Goal: Book appointment/travel/reservation

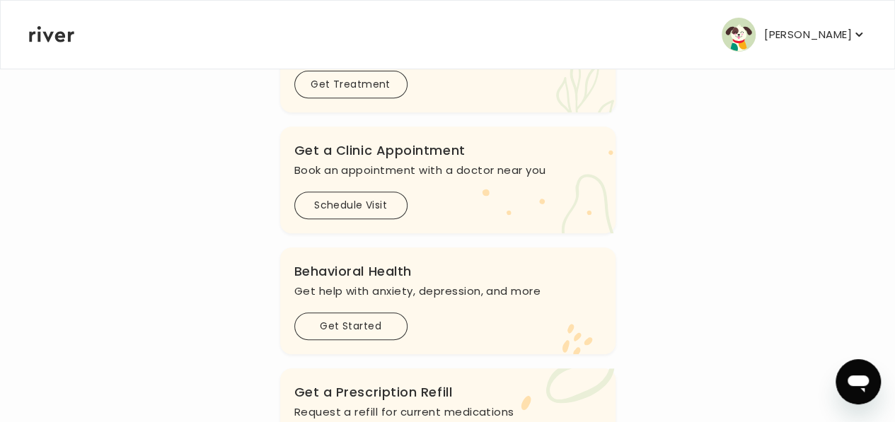
scroll to position [240, 0]
click at [362, 210] on button "Schedule Visit" at bounding box center [350, 205] width 113 height 28
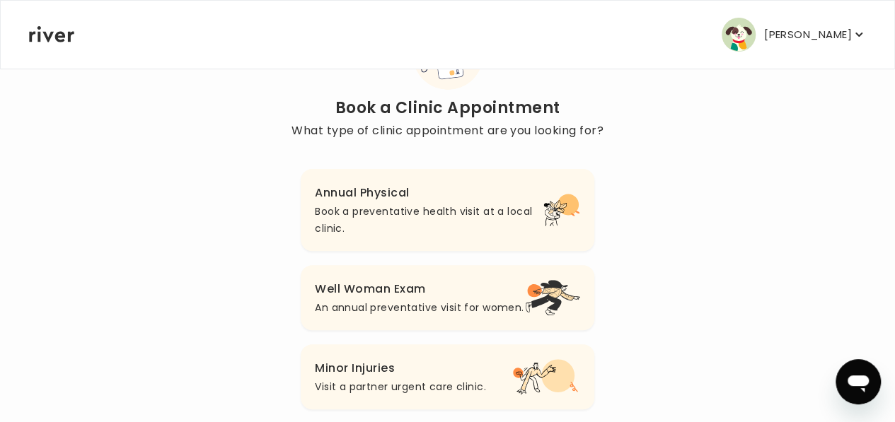
scroll to position [87, 0]
click at [382, 210] on p "Book a preventative health visit at a local clinic." at bounding box center [429, 221] width 228 height 34
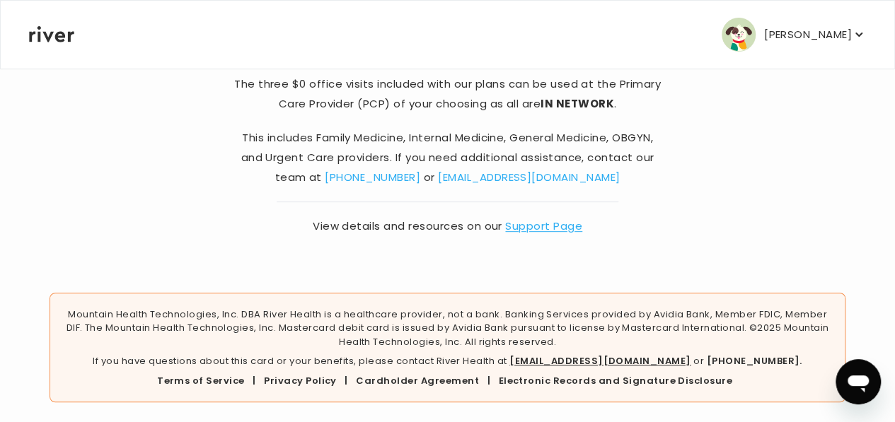
scroll to position [202, 0]
click at [542, 223] on link "Support Page" at bounding box center [543, 225] width 77 height 15
click at [534, 174] on link "[EMAIL_ADDRESS][DOMAIN_NAME]" at bounding box center [529, 176] width 182 height 15
click at [726, 174] on div "Back Annual Physical Follow these instructions to book your visit The three $0 …" at bounding box center [447, 70] width 838 height 409
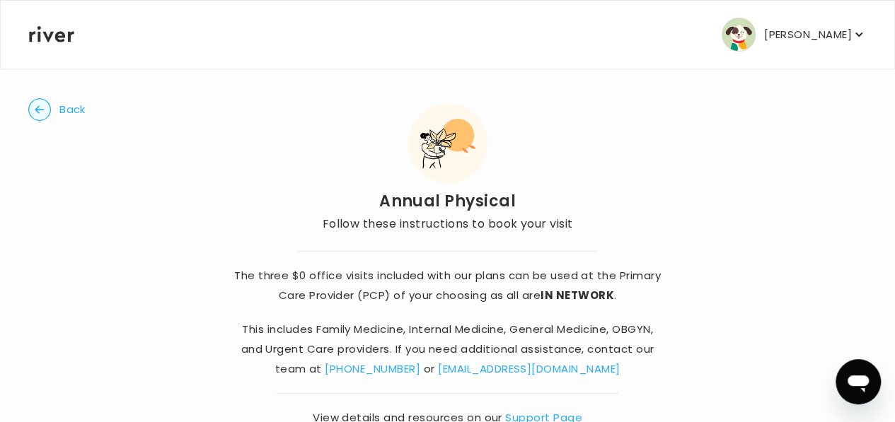
scroll to position [0, 0]
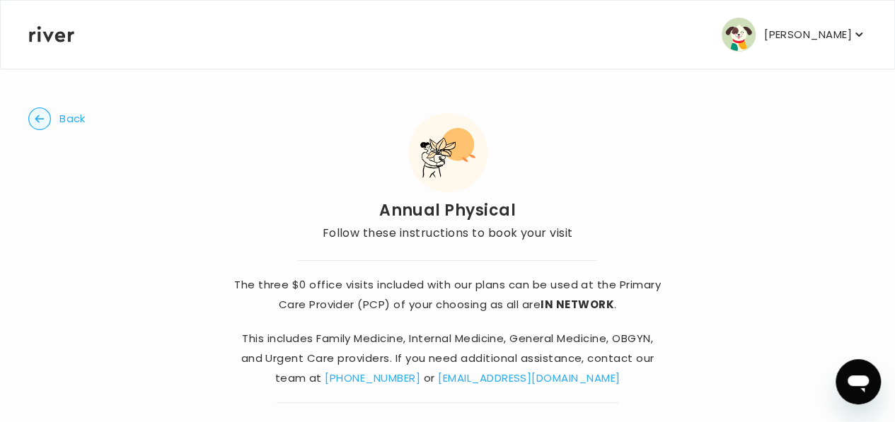
click at [44, 117] on icon "button" at bounding box center [39, 119] width 9 height 8
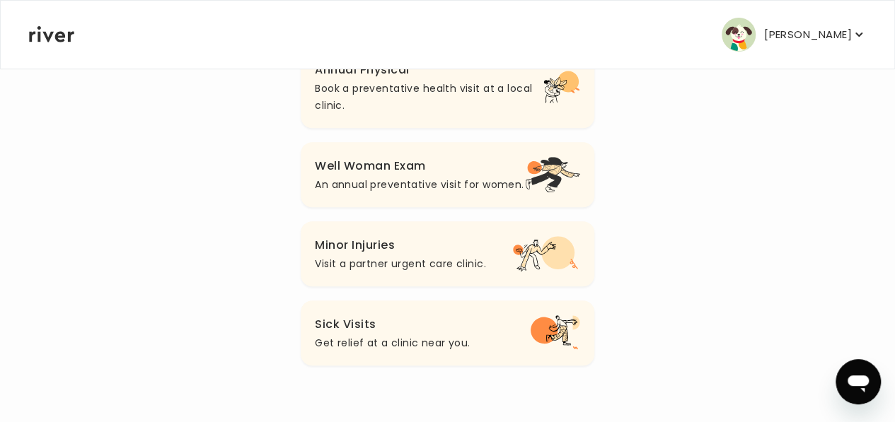
scroll to position [213, 0]
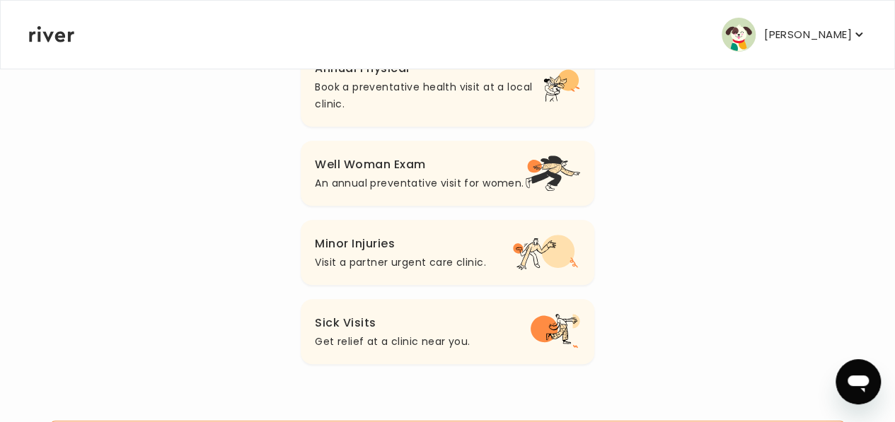
click at [347, 333] on h3 "Sick Visits" at bounding box center [392, 323] width 155 height 20
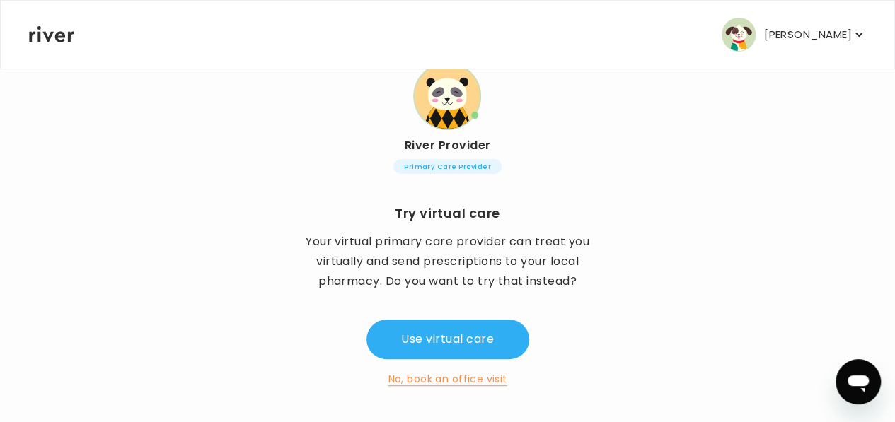
scroll to position [165, 0]
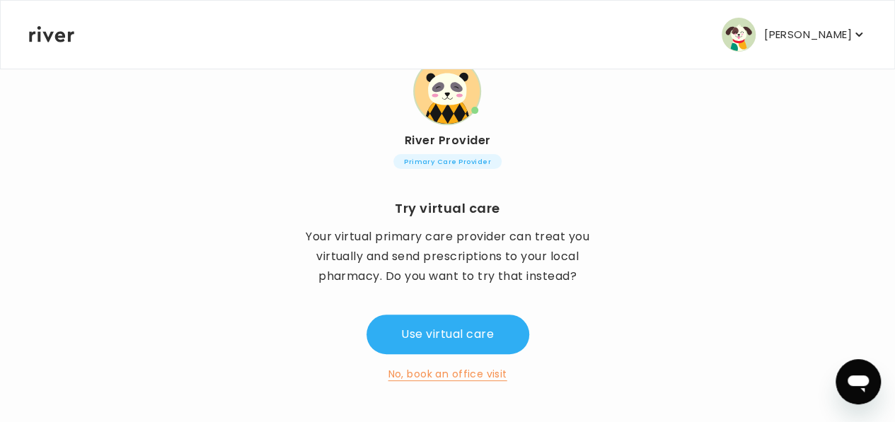
click at [430, 381] on button "No, book an office visit" at bounding box center [447, 374] width 119 height 17
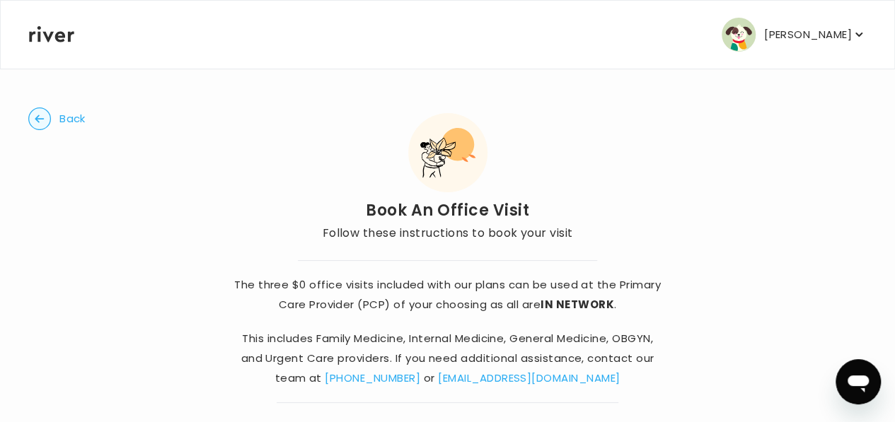
drag, startPoint x: 425, startPoint y: 162, endPoint x: 342, endPoint y: 177, distance: 84.1
click at [342, 177] on div "Book An Office Visit Follow these instructions to book your visit" at bounding box center [447, 178] width 250 height 130
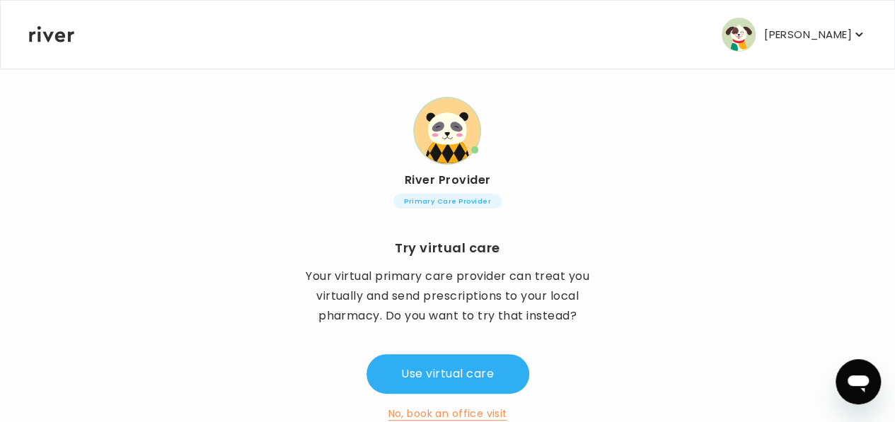
scroll to position [165, 0]
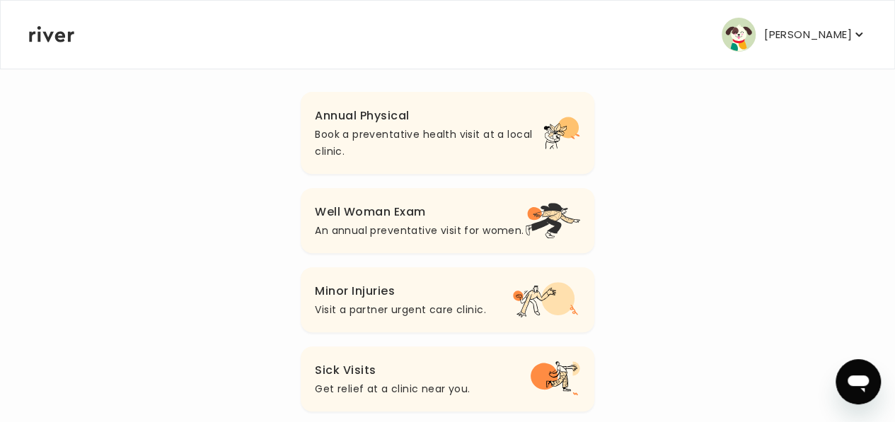
scroll to position [213, 0]
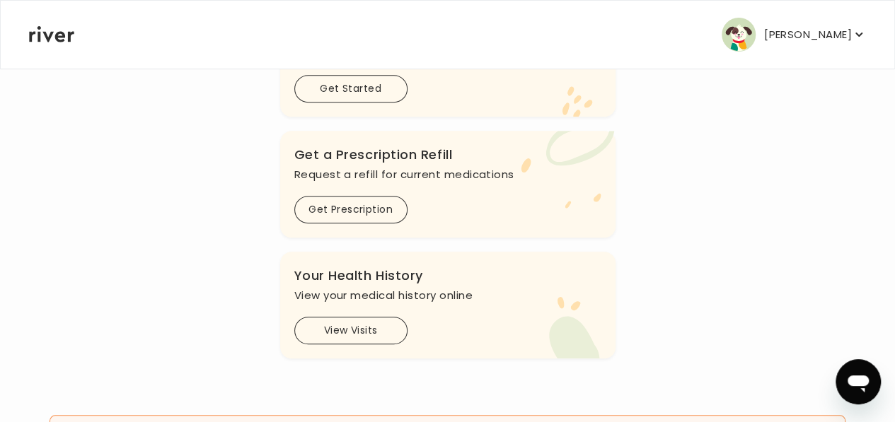
scroll to position [478, 0]
click at [402, 204] on button "Get Prescription" at bounding box center [350, 208] width 113 height 28
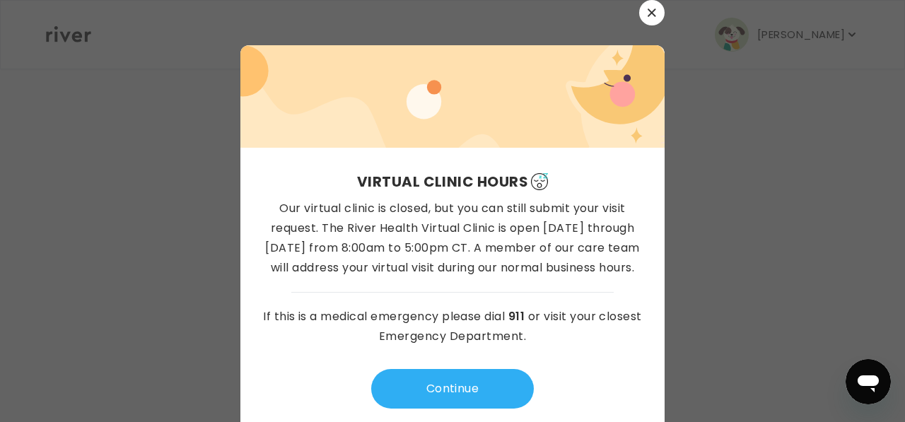
click at [648, 13] on icon "button" at bounding box center [652, 12] width 8 height 8
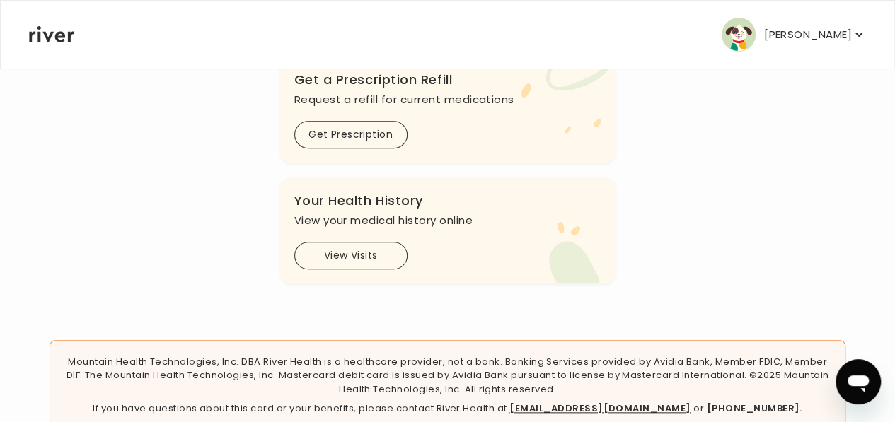
scroll to position [603, 0]
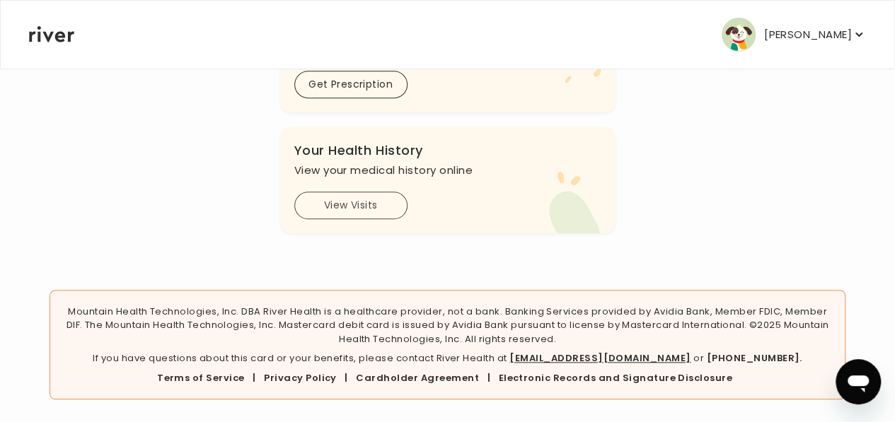
click at [352, 202] on button "View Visits" at bounding box center [350, 206] width 113 height 28
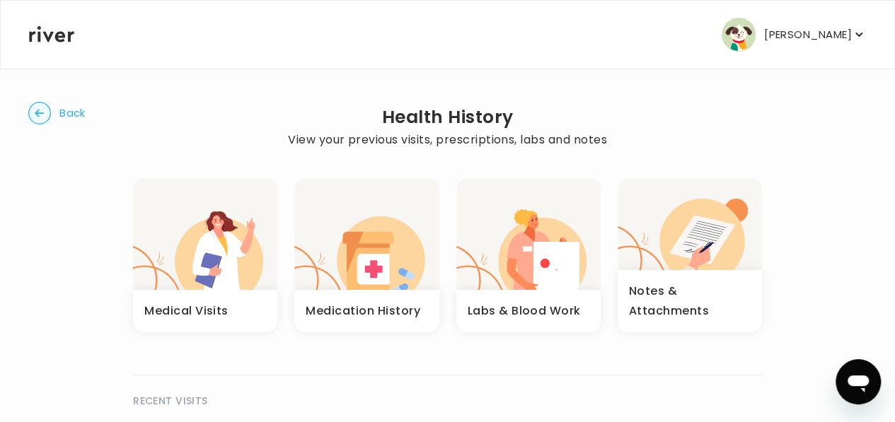
click at [521, 267] on icon "button" at bounding box center [532, 251] width 47 height 41
